Goal: Contribute content: Contribute content

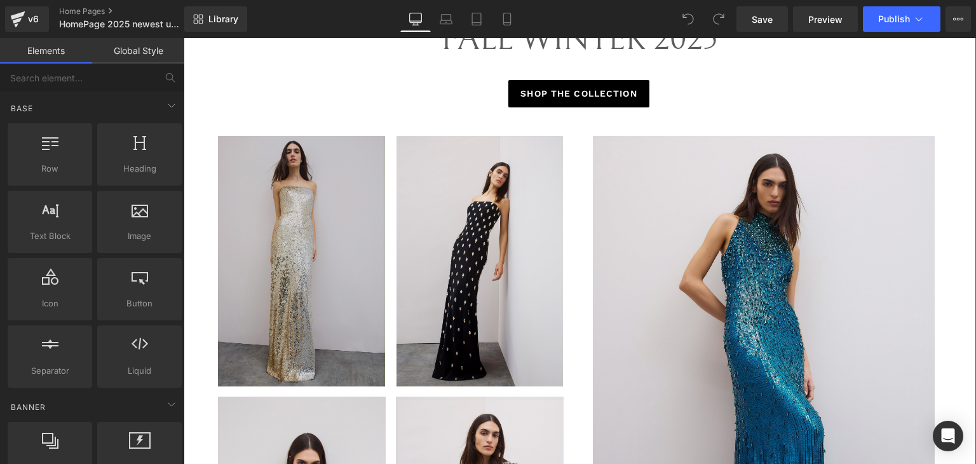
scroll to position [635, 0]
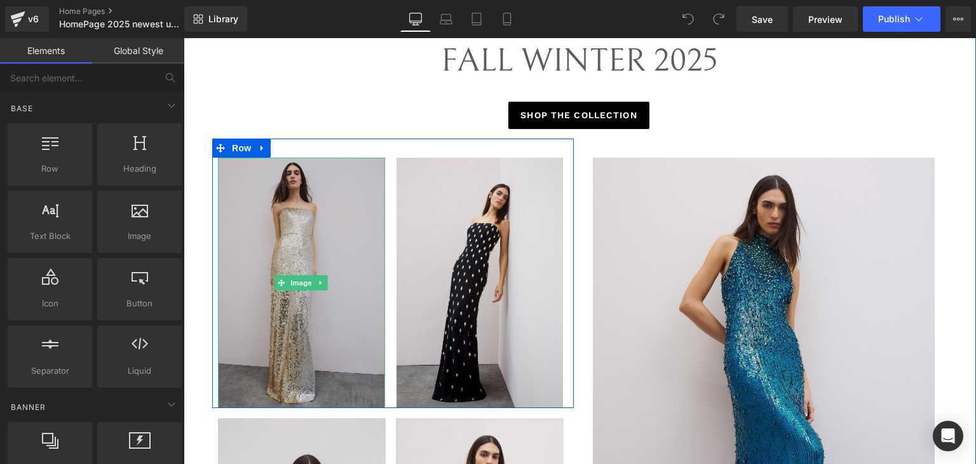
click at [297, 215] on img at bounding box center [301, 283] width 167 height 250
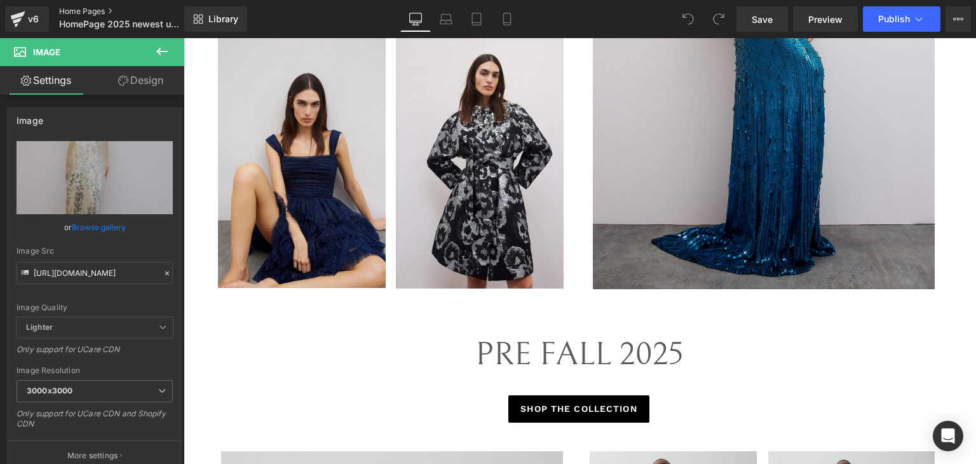
scroll to position [762, 0]
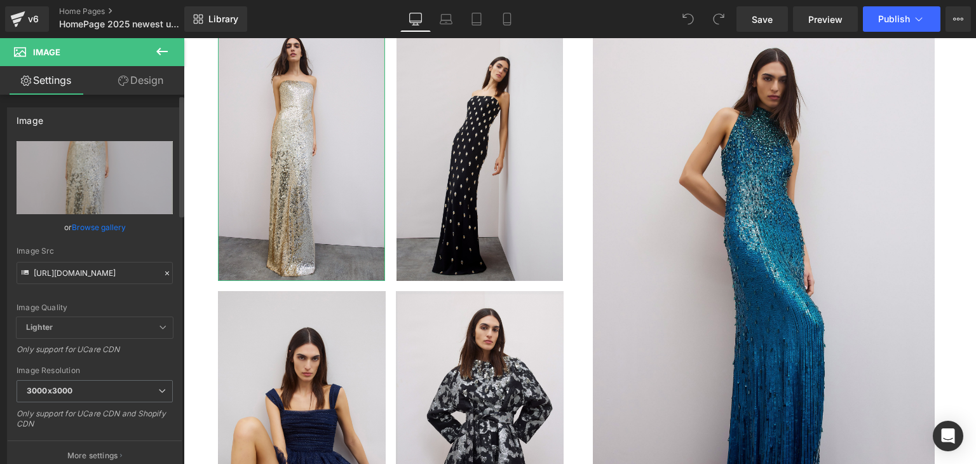
click at [79, 229] on link "Browse gallery" at bounding box center [99, 227] width 54 height 22
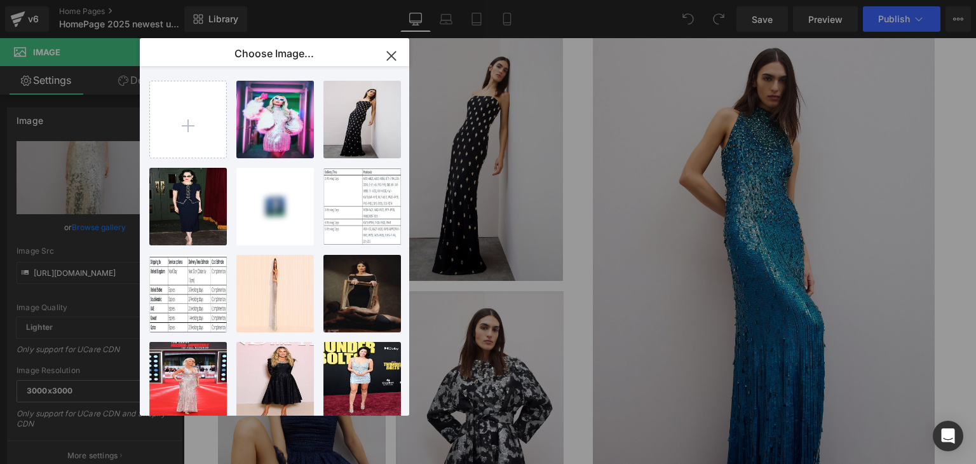
type input "C:\fakepath\1. [PERSON_NAME] - ZCD133L.jpg"
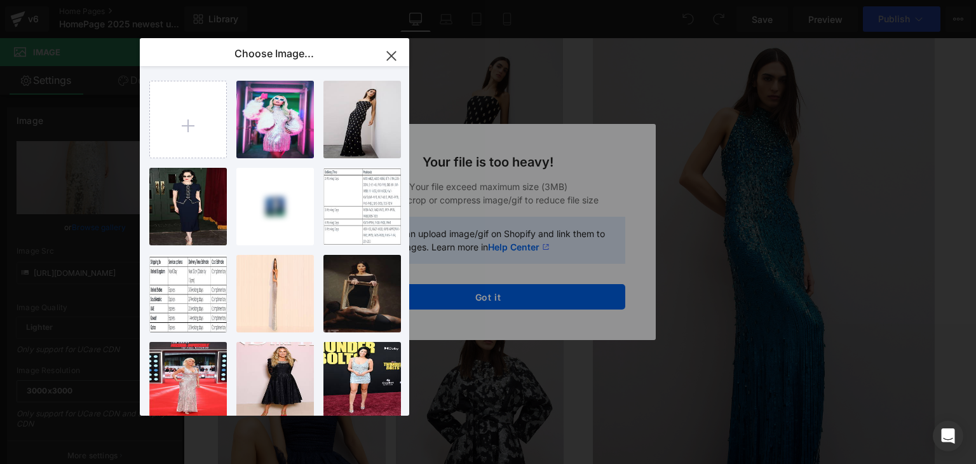
click at [384, 46] on icon "button" at bounding box center [391, 56] width 20 height 20
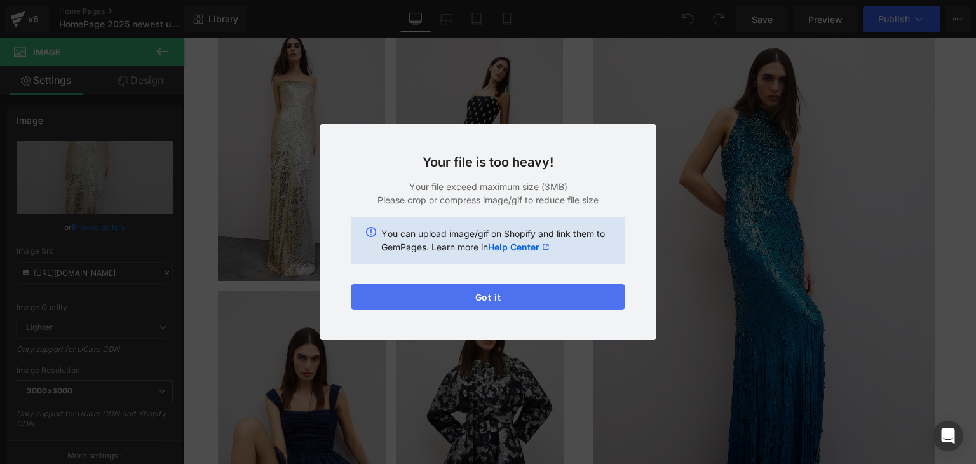
click at [485, 299] on button "Got it" at bounding box center [488, 296] width 274 height 25
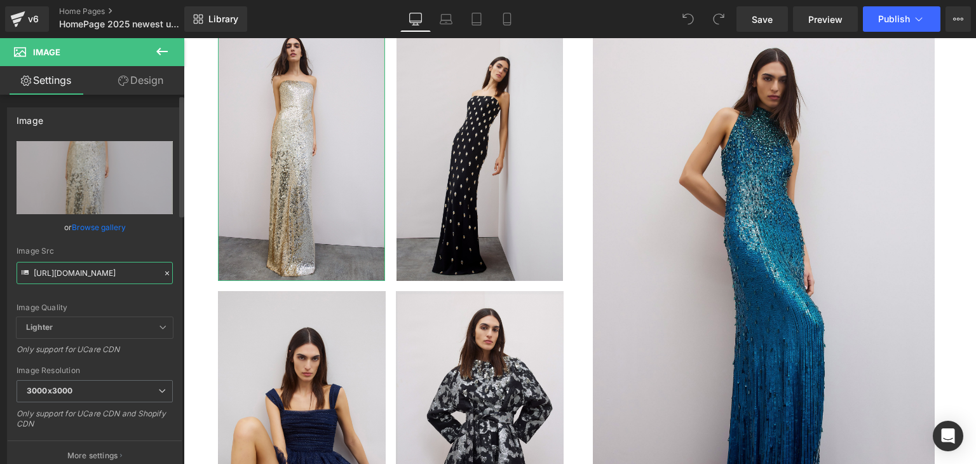
click at [100, 274] on input "[URL][DOMAIN_NAME]" at bounding box center [95, 273] width 156 height 22
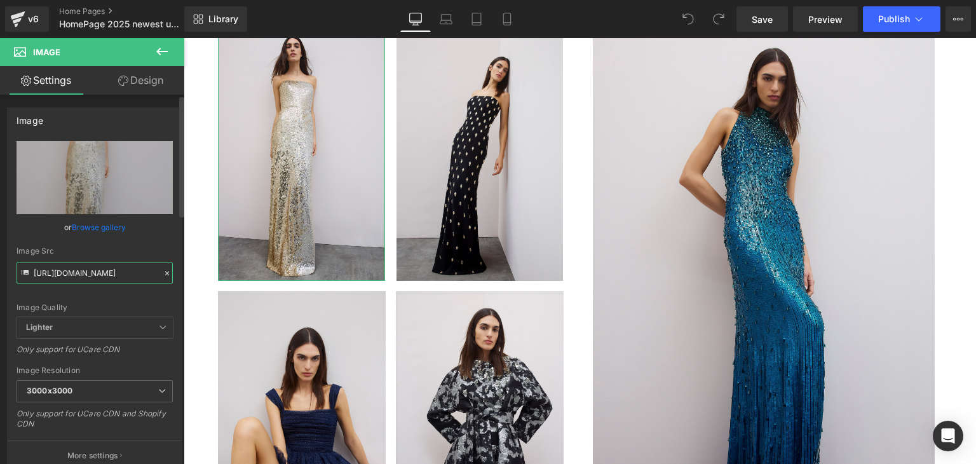
paste input "814af93b-60d0-475f-9afb-de9aa1ac77ba.jpg?v=1755812760"
click at [128, 240] on div "Image Quality Lighter Lightest Lighter Lighter Lightest Only support for UCare …" at bounding box center [95, 229] width 156 height 176
click at [117, 270] on input "[URL][DOMAIN_NAME]" at bounding box center [95, 273] width 156 height 22
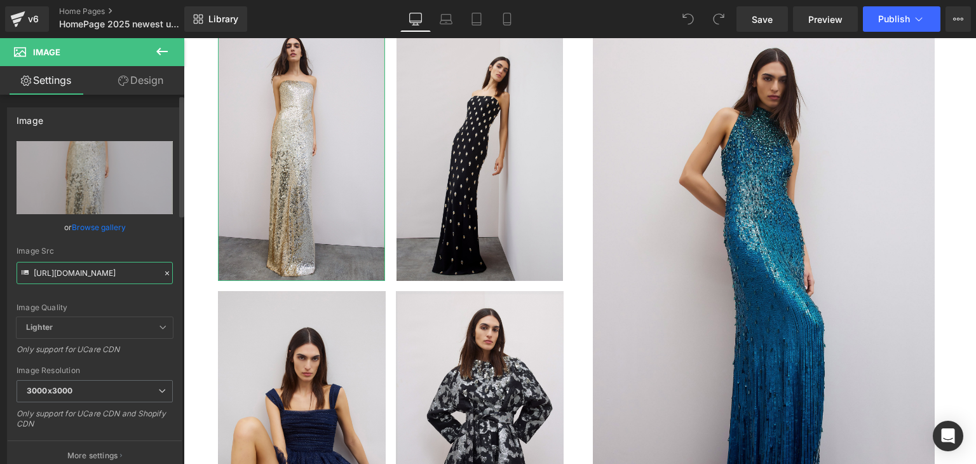
click at [117, 270] on input "[URL][DOMAIN_NAME]" at bounding box center [95, 273] width 156 height 22
click at [121, 240] on div "Image Quality Lighter Lightest Lighter Lighter Lightest Only support for UCare …" at bounding box center [95, 229] width 156 height 176
click at [111, 276] on input "[URL][DOMAIN_NAME]" at bounding box center [95, 273] width 156 height 22
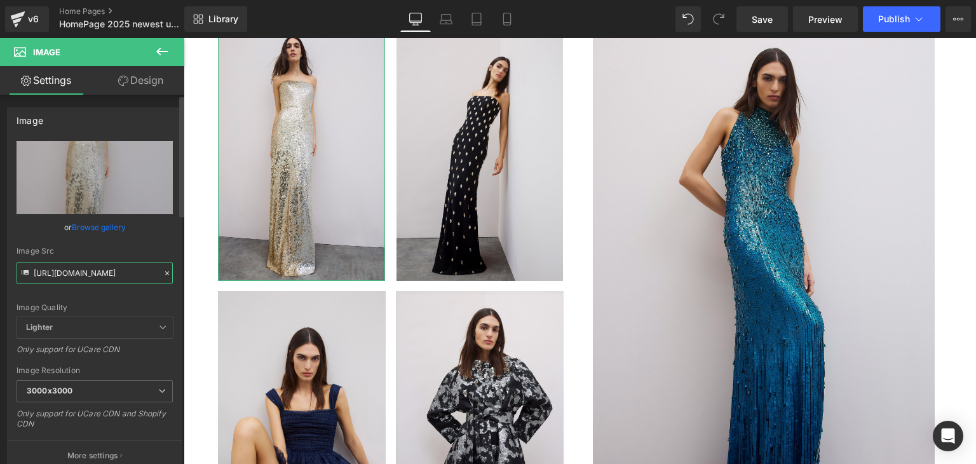
paste input "text"
type input "[URL][DOMAIN_NAME]"
click at [126, 250] on div "Image Src" at bounding box center [95, 250] width 156 height 9
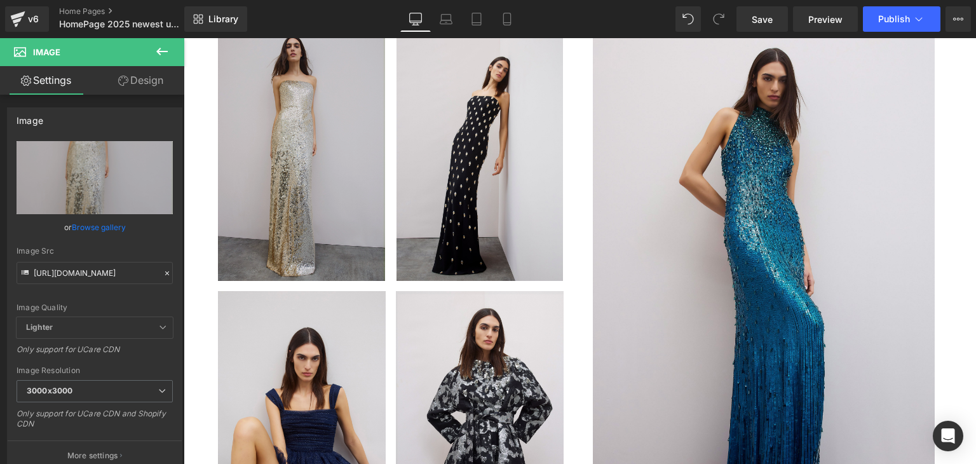
click at [304, 216] on img at bounding box center [301, 155] width 167 height 250
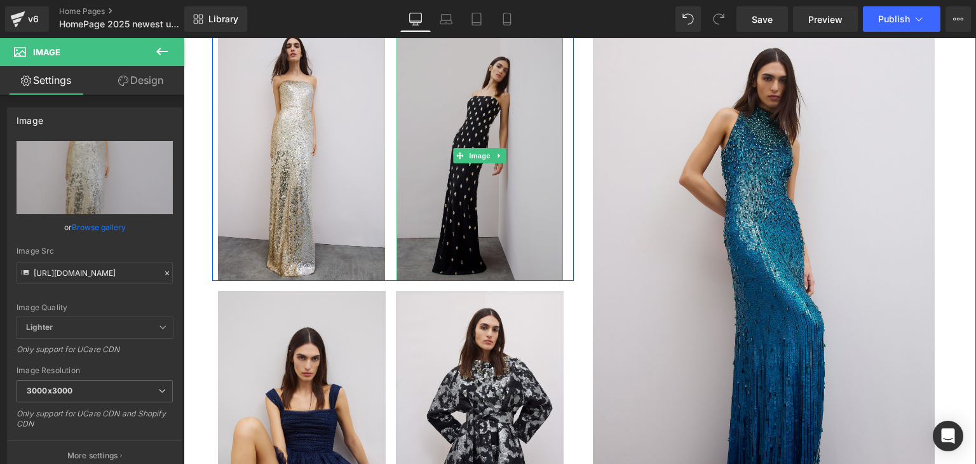
drag, startPoint x: 503, startPoint y: 201, endPoint x: 489, endPoint y: 201, distance: 14.0
click at [503, 201] on img at bounding box center [479, 155] width 167 height 250
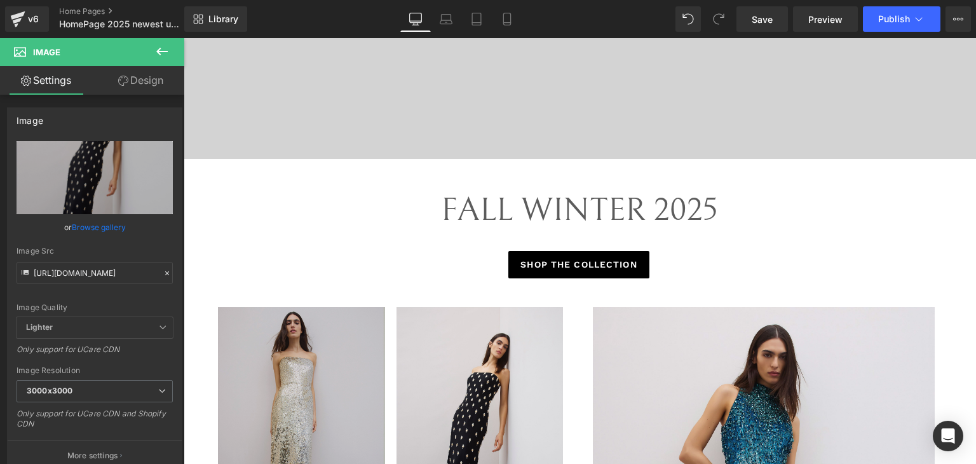
scroll to position [508, 0]
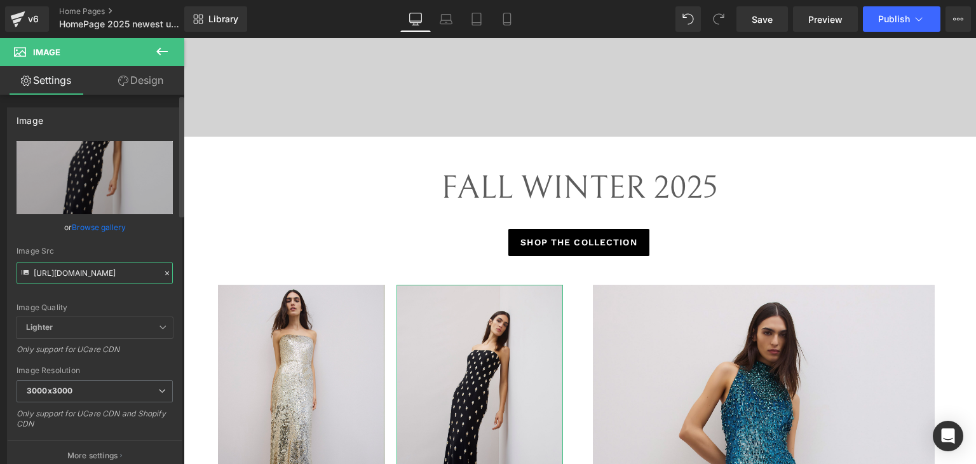
click at [64, 264] on input "[URL][DOMAIN_NAME]" at bounding box center [95, 273] width 156 height 22
click at [64, 266] on input "[URL][DOMAIN_NAME]" at bounding box center [95, 273] width 156 height 22
click at [93, 270] on input "[URL][DOMAIN_NAME]" at bounding box center [95, 273] width 156 height 22
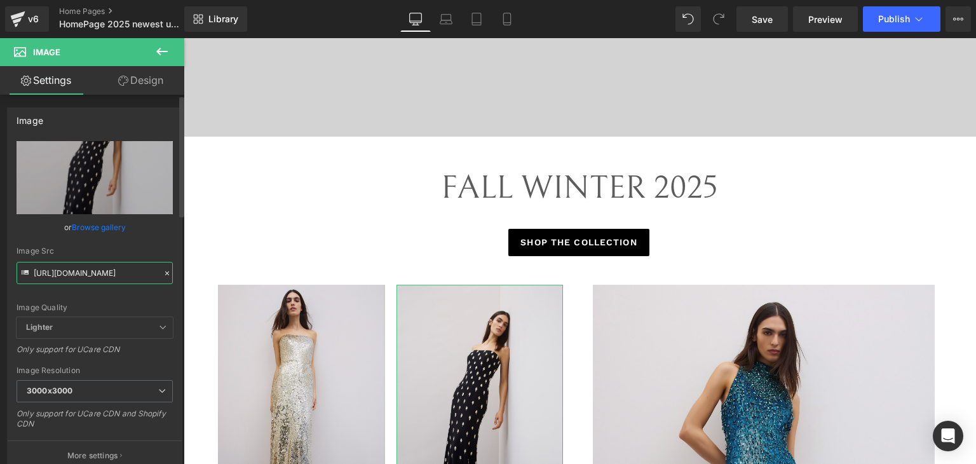
click at [93, 270] on input "[URL][DOMAIN_NAME]" at bounding box center [95, 273] width 156 height 22
paste input "._Francolin_-_ZCD146L.jpg?v=1755812766"
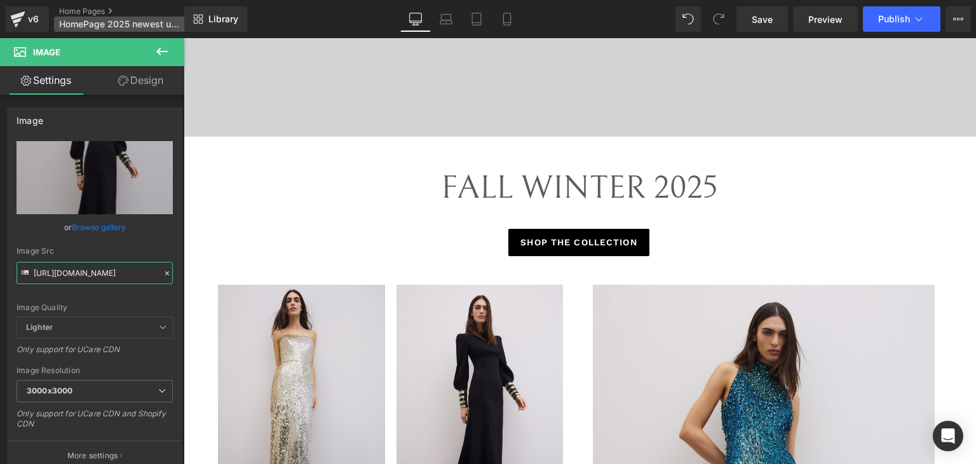
type input "[URL][DOMAIN_NAME]"
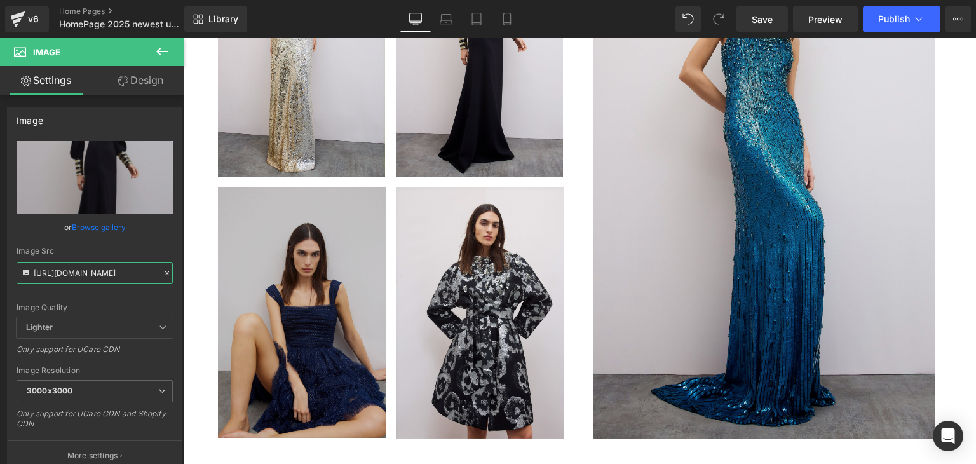
scroll to position [889, 0]
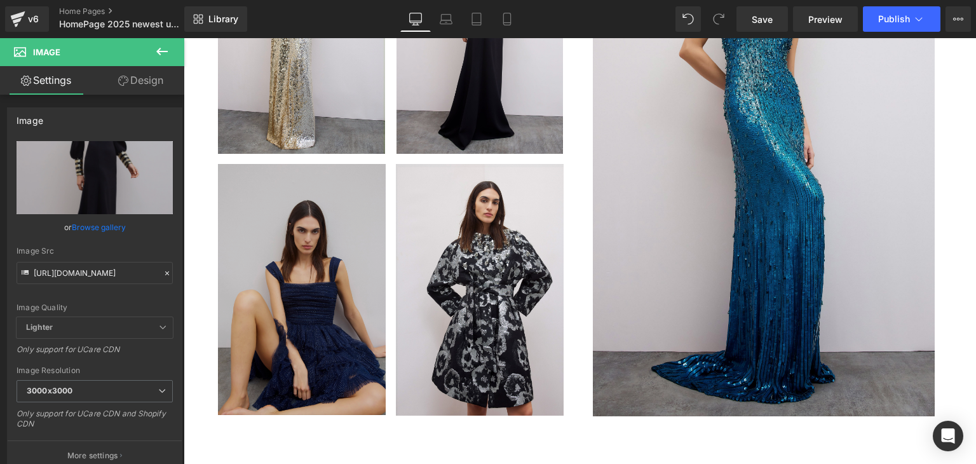
click at [311, 283] on div "Image" at bounding box center [302, 289] width 168 height 251
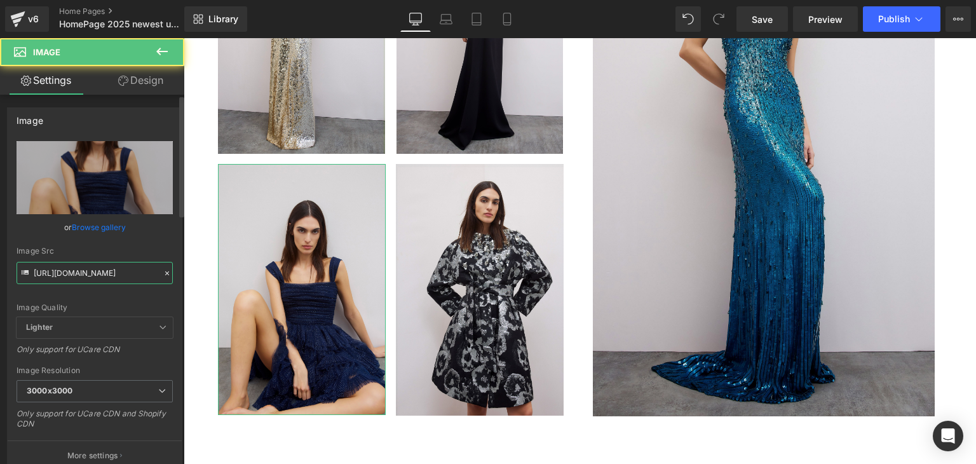
click at [91, 278] on input "[URL][DOMAIN_NAME]" at bounding box center [95, 273] width 156 height 22
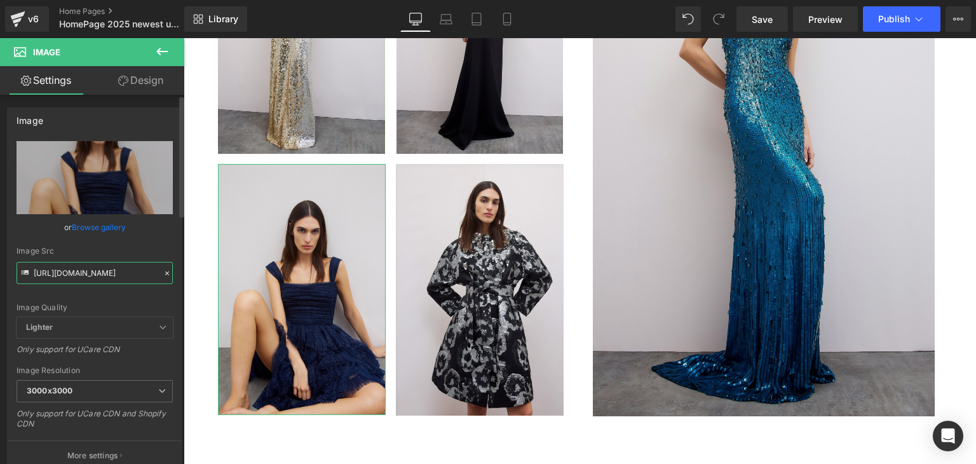
click at [91, 278] on input "[URL][DOMAIN_NAME]" at bounding box center [95, 273] width 156 height 22
paste input "3._Tina_-_JPEX355.jpg?v=1755812772"
type input "[URL][DOMAIN_NAME]"
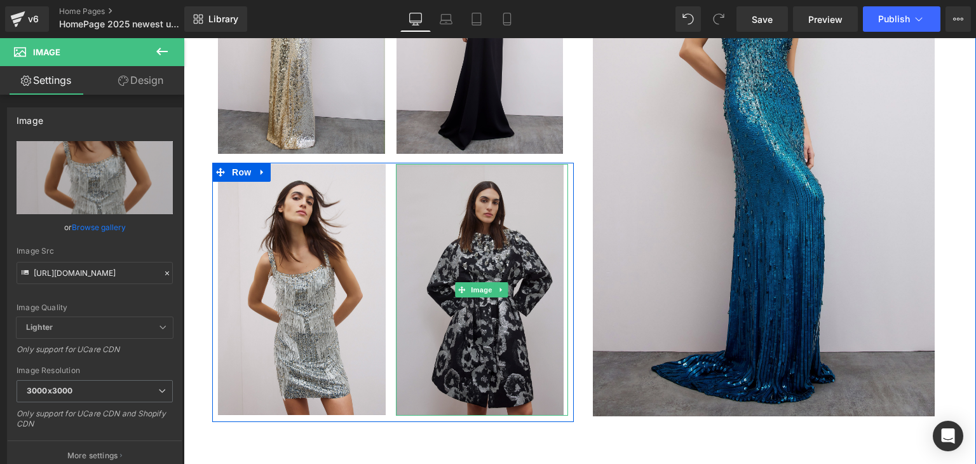
click at [474, 339] on img at bounding box center [482, 290] width 173 height 252
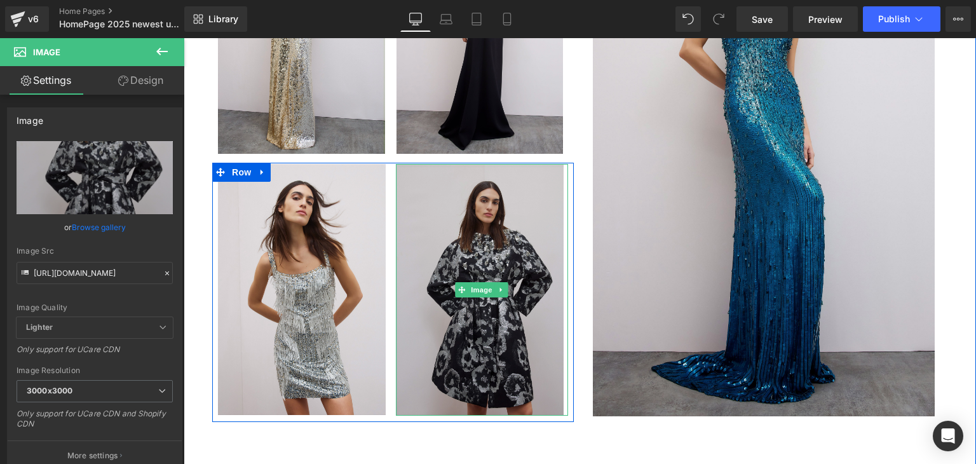
click at [492, 257] on img at bounding box center [482, 290] width 173 height 252
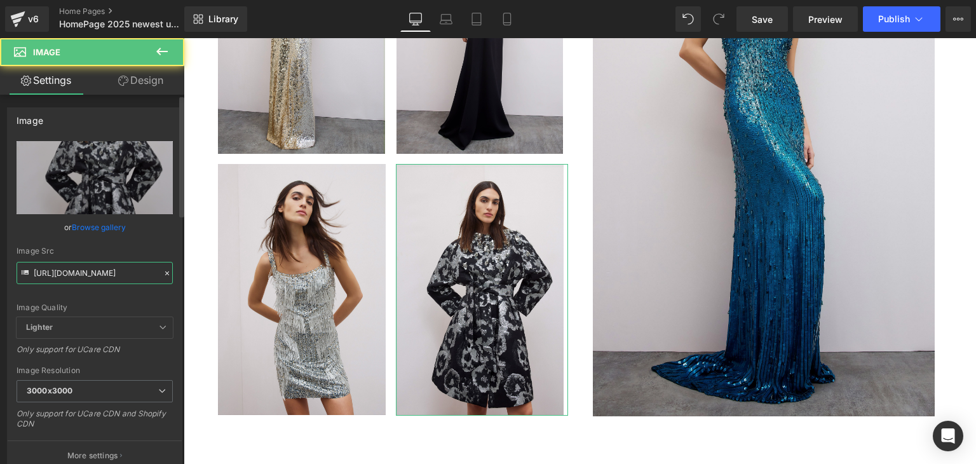
click at [107, 274] on input "[URL][DOMAIN_NAME]" at bounding box center [95, 273] width 156 height 22
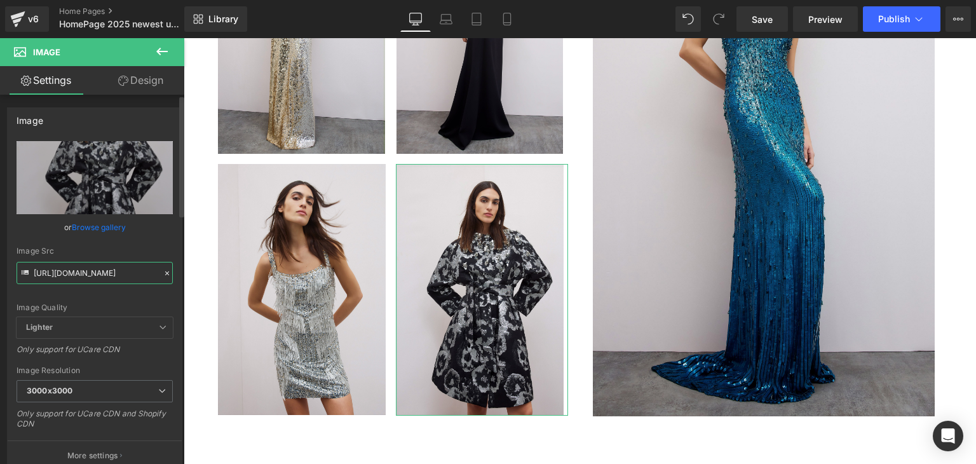
click at [107, 274] on input "[URL][DOMAIN_NAME]" at bounding box center [95, 273] width 156 height 22
paste input "6._Paradise_-_ZCD157L.jpg?v=175581277"
type input "[URL][DOMAIN_NAME]"
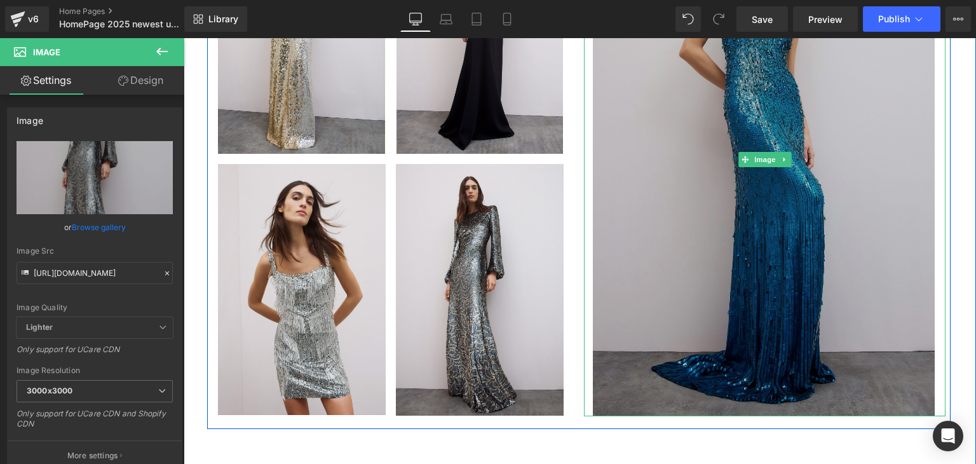
click at [701, 141] on img at bounding box center [765, 159] width 344 height 513
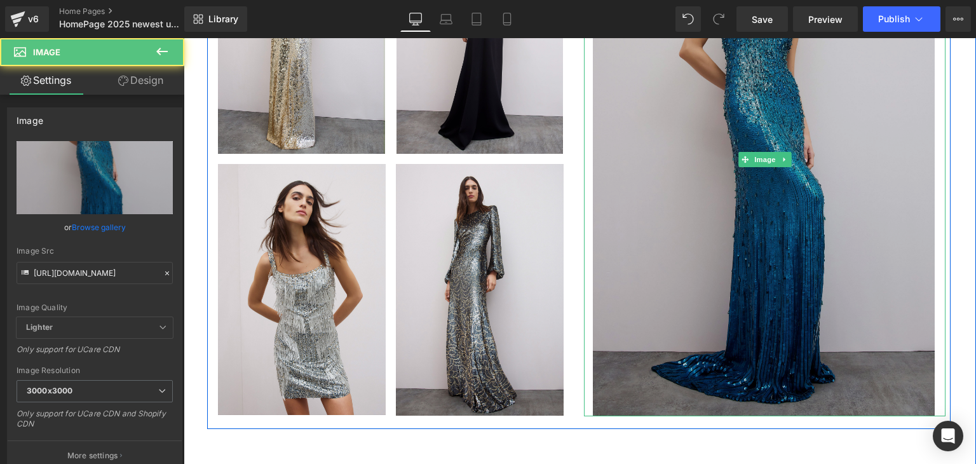
click at [783, 211] on img at bounding box center [765, 159] width 344 height 513
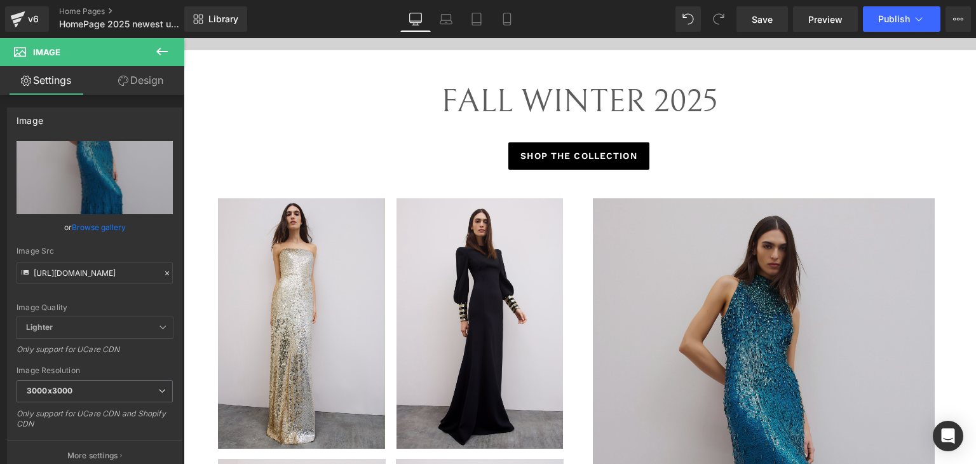
scroll to position [572, 0]
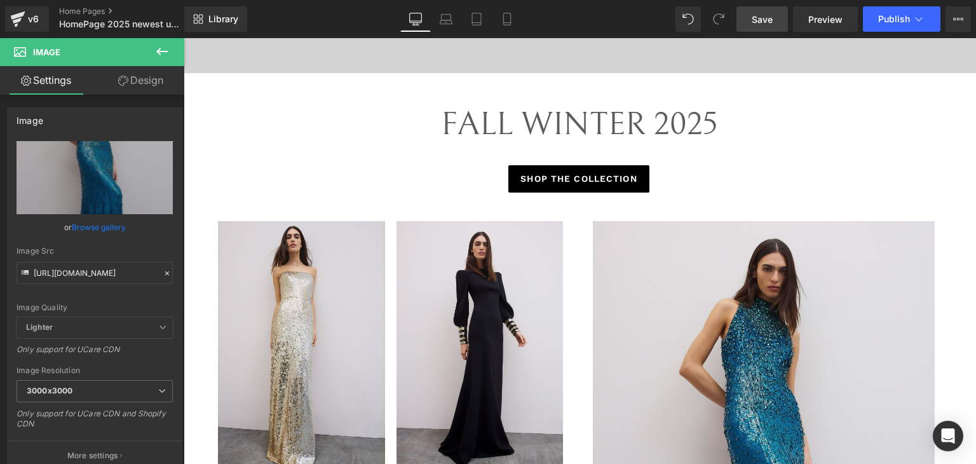
click at [763, 26] on link "Save" at bounding box center [761, 18] width 51 height 25
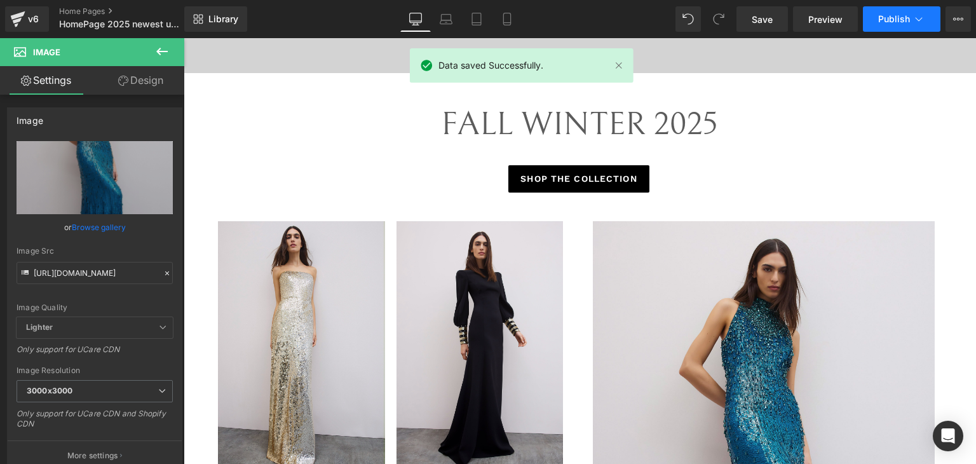
click at [882, 22] on span "Publish" at bounding box center [894, 19] width 32 height 10
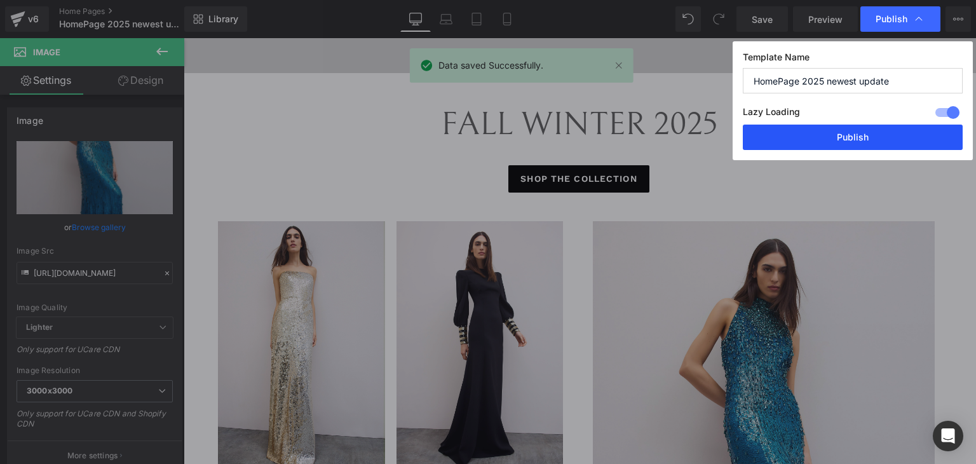
click at [836, 132] on button "Publish" at bounding box center [852, 136] width 220 height 25
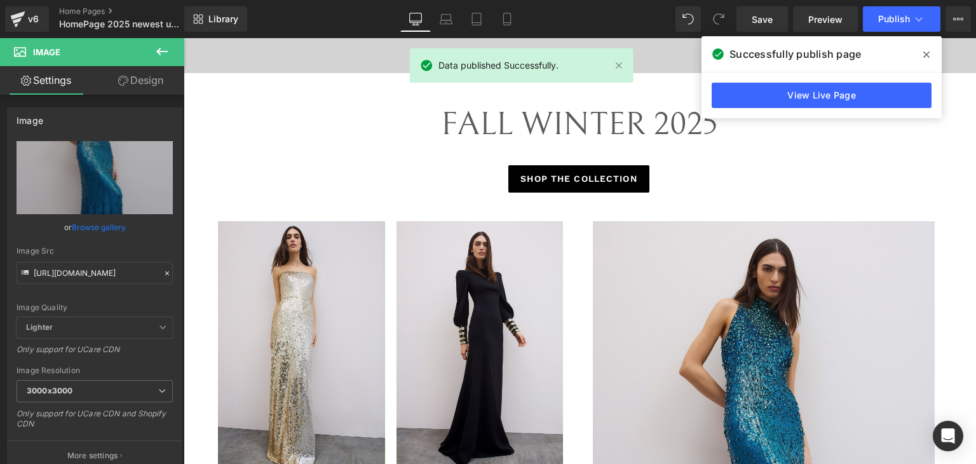
click at [928, 56] on icon at bounding box center [926, 55] width 6 height 10
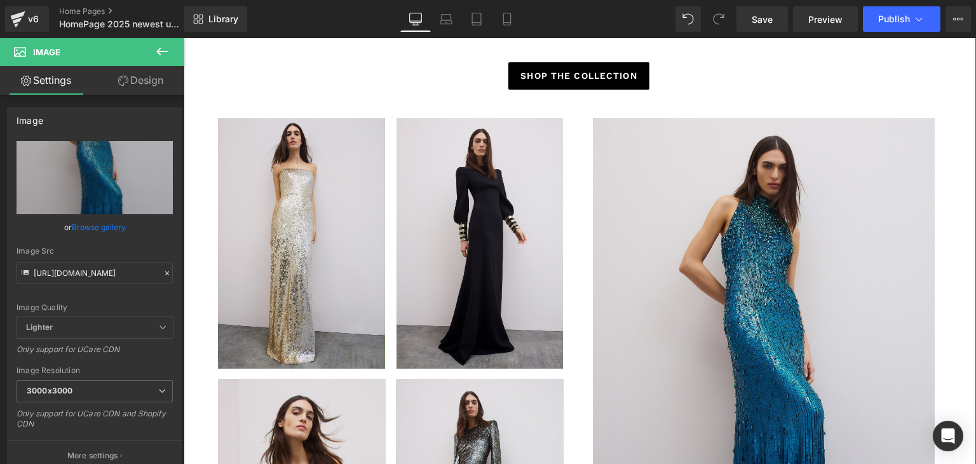
scroll to position [508, 0]
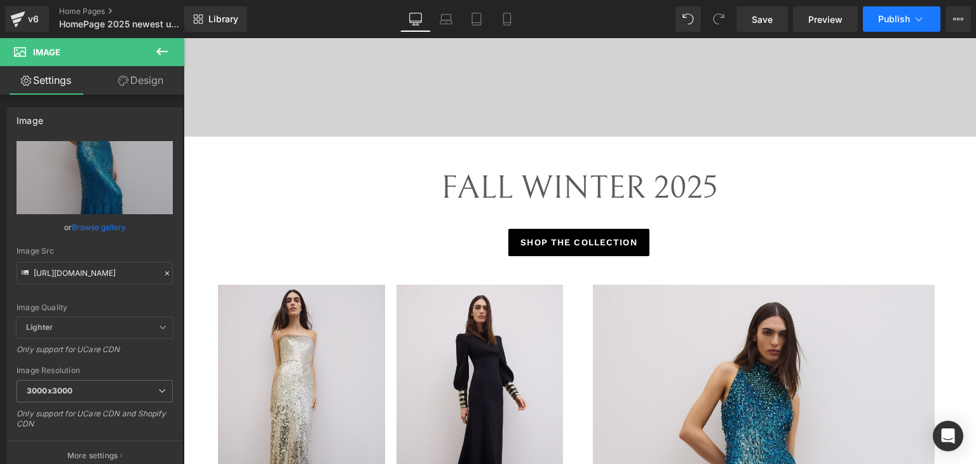
click at [877, 29] on button "Publish" at bounding box center [901, 18] width 77 height 25
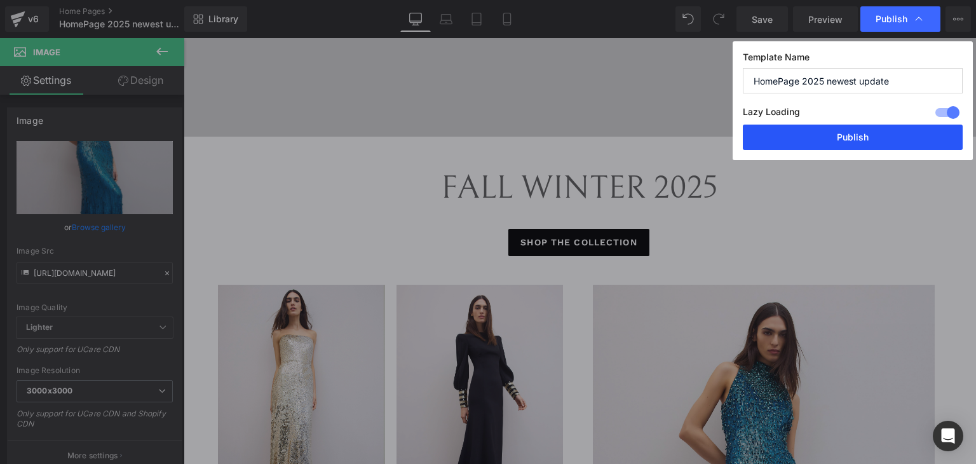
drag, startPoint x: 832, startPoint y: 136, endPoint x: 650, endPoint y: 88, distance: 188.4
click at [832, 136] on button "Publish" at bounding box center [852, 136] width 220 height 25
